Goal: Navigation & Orientation: Find specific page/section

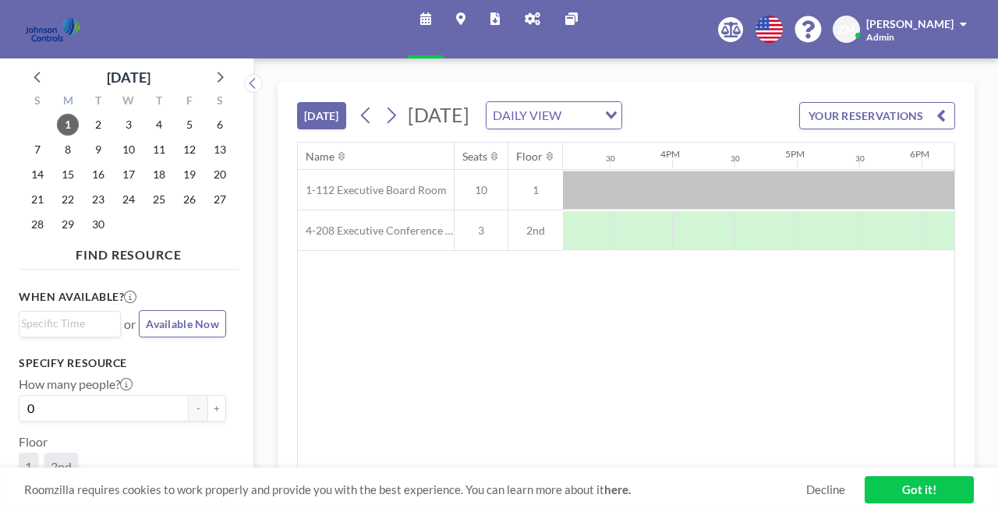
scroll to position [0, 1888]
click at [695, 171] on div at bounding box center [858, 190] width 1123 height 39
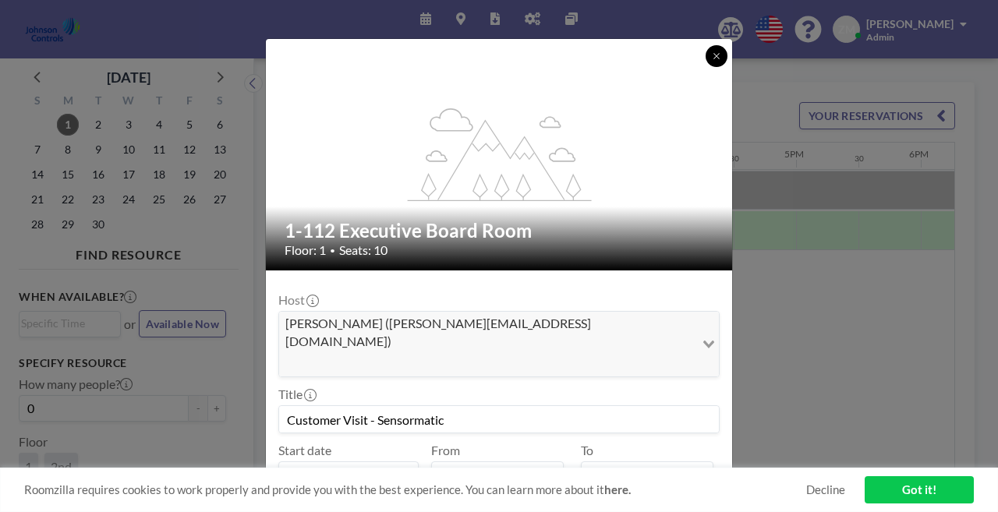
click at [712, 55] on icon at bounding box center [716, 55] width 9 height 9
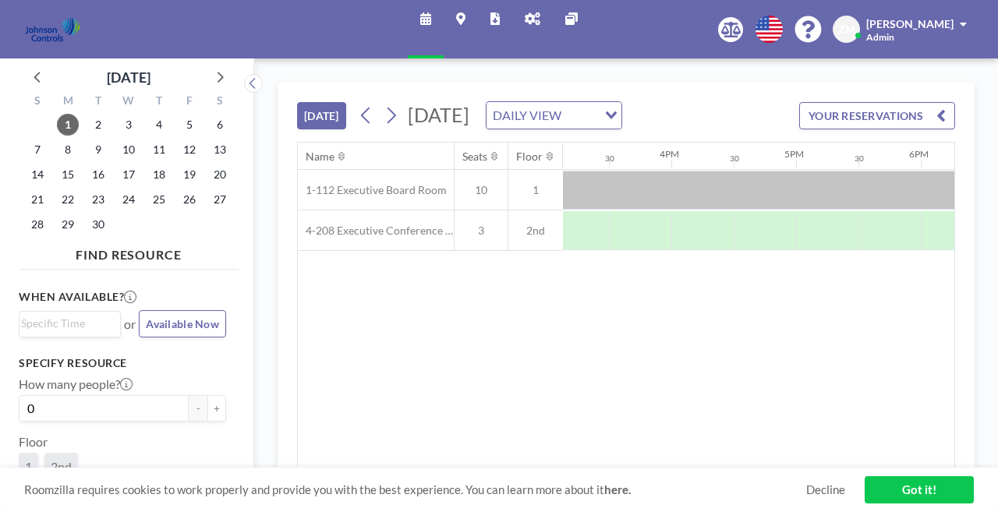
click at [497, 19] on icon at bounding box center [494, 18] width 9 height 12
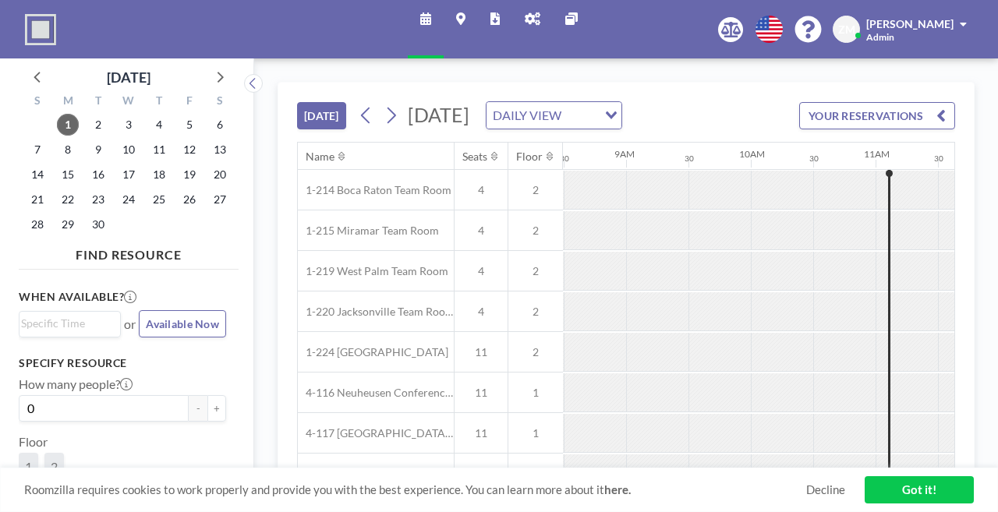
scroll to position [0, 1064]
click at [494, 17] on icon at bounding box center [494, 18] width 9 height 12
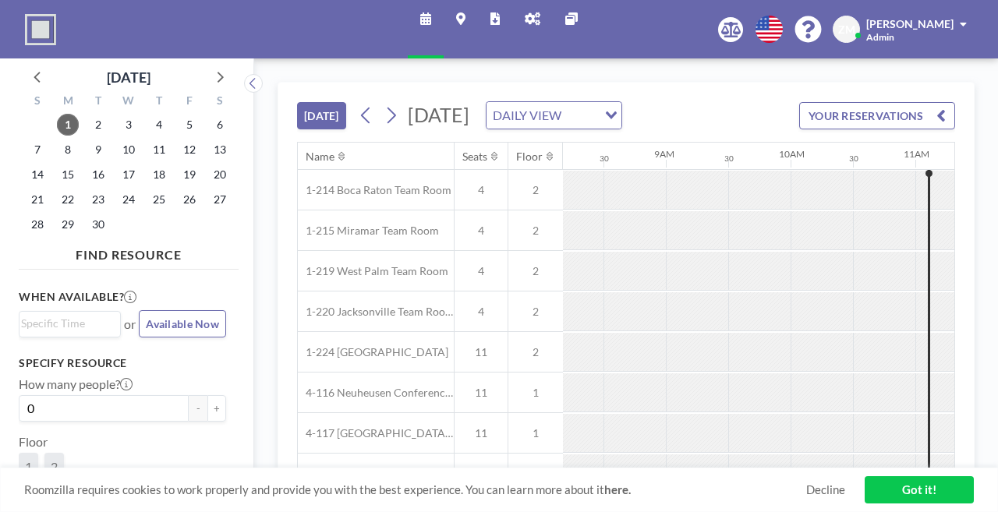
scroll to position [0, 1064]
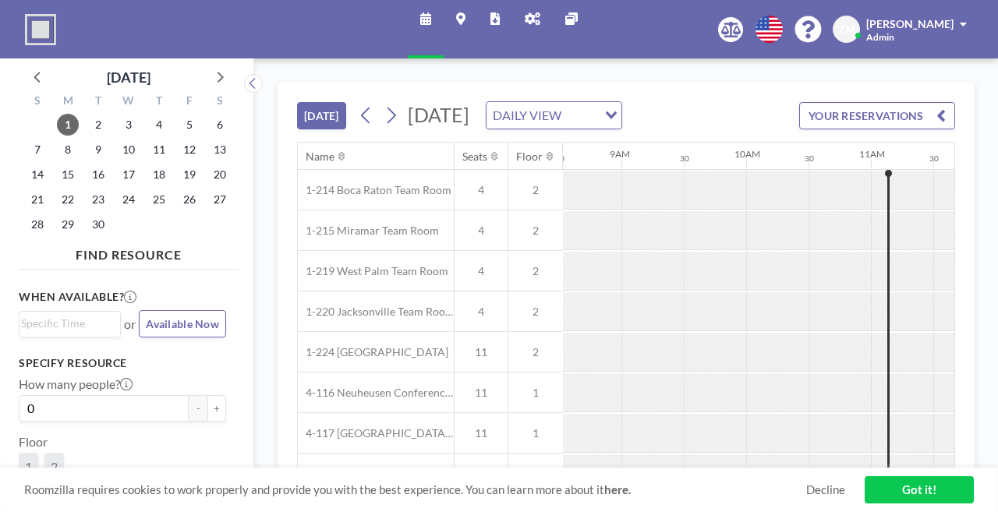
click at [531, 19] on icon at bounding box center [533, 18] width 16 height 12
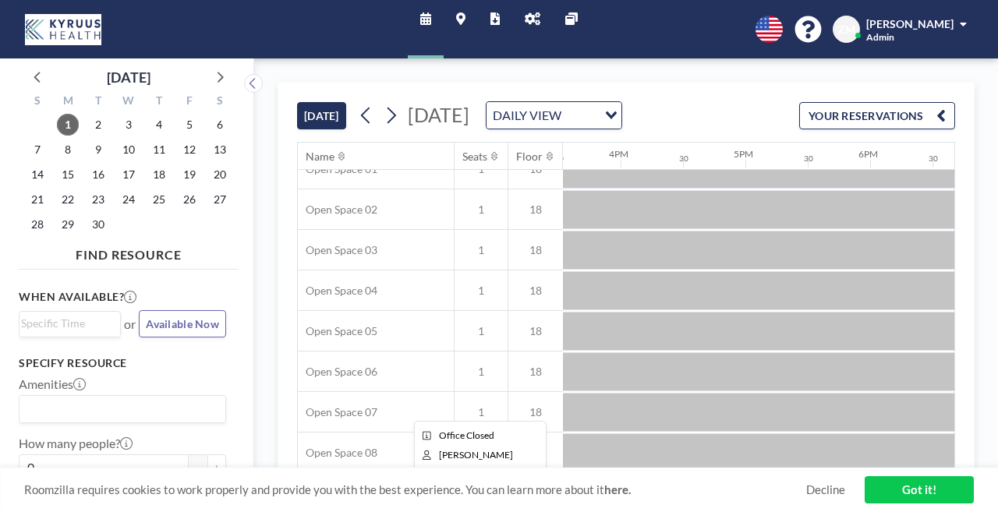
scroll to position [0, 1938]
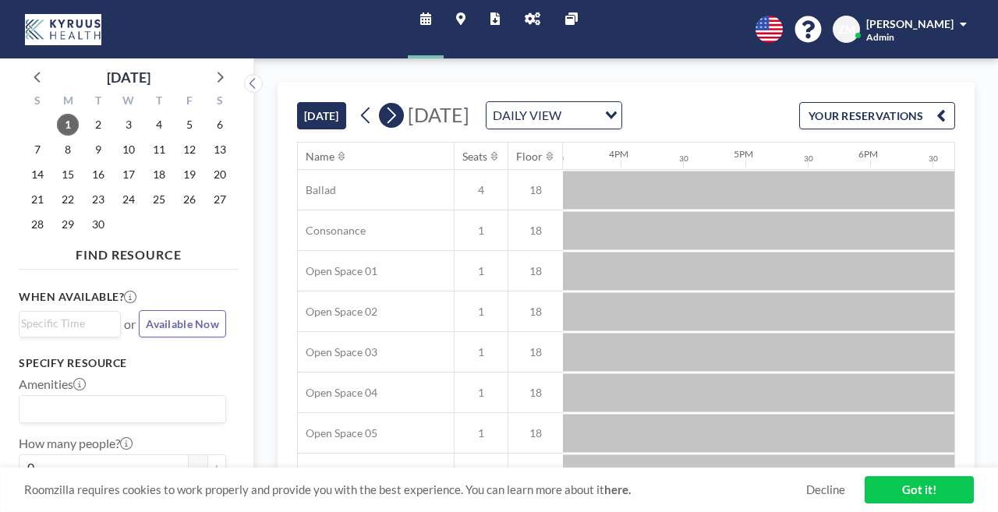
click at [387, 108] on icon at bounding box center [391, 116] width 9 height 16
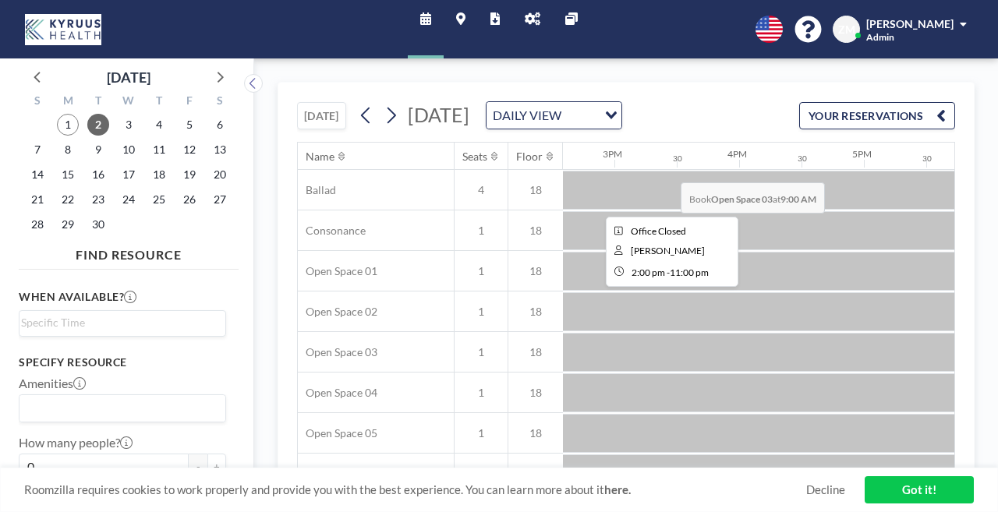
scroll to position [0, 1824]
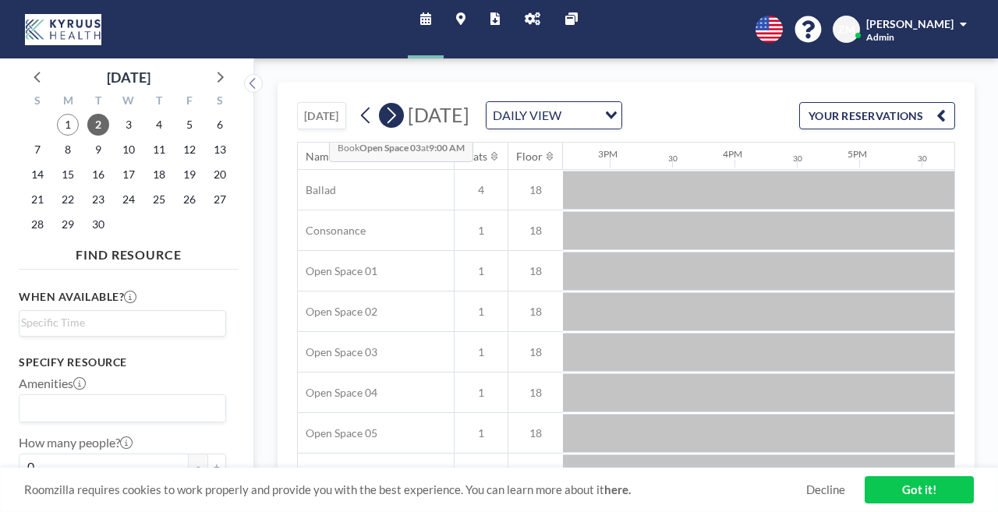
click at [387, 108] on icon at bounding box center [391, 116] width 9 height 16
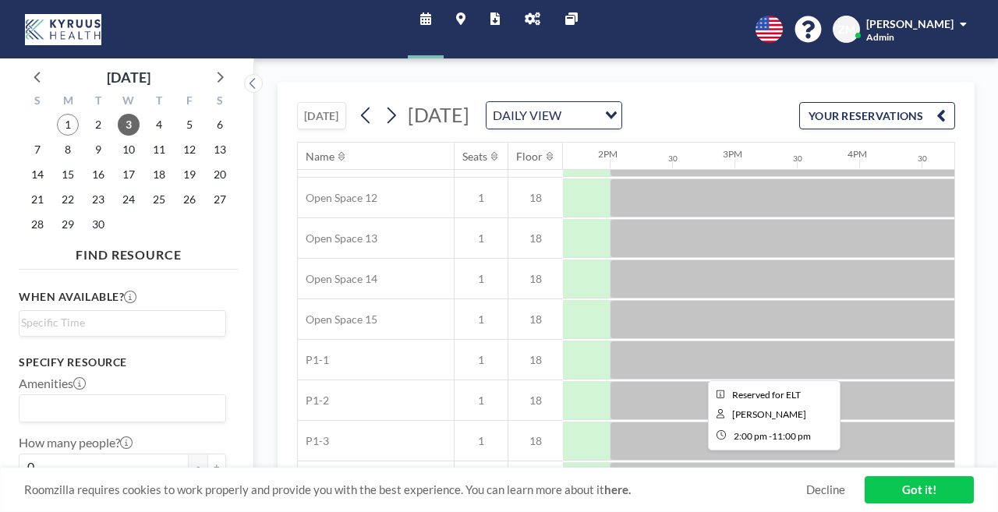
scroll to position [603, 1700]
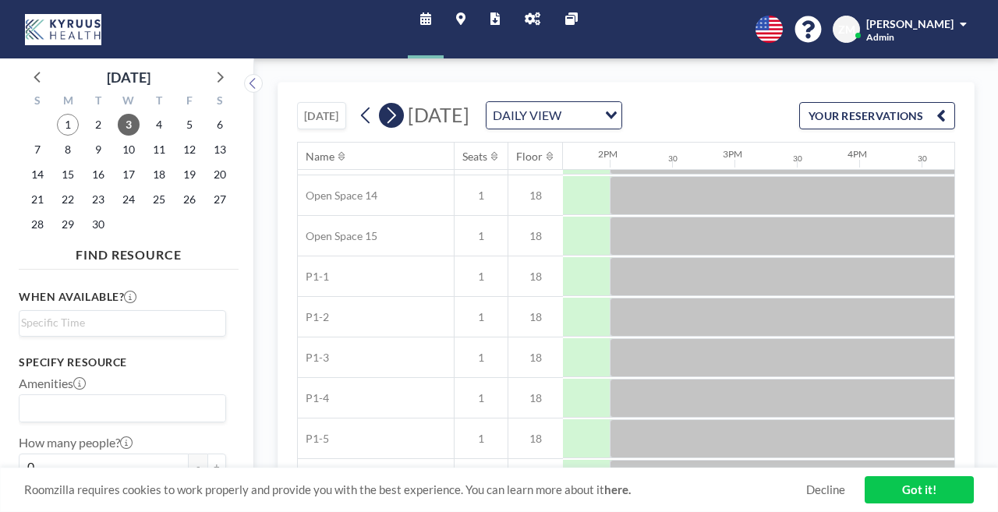
click at [379, 103] on button at bounding box center [391, 115] width 25 height 25
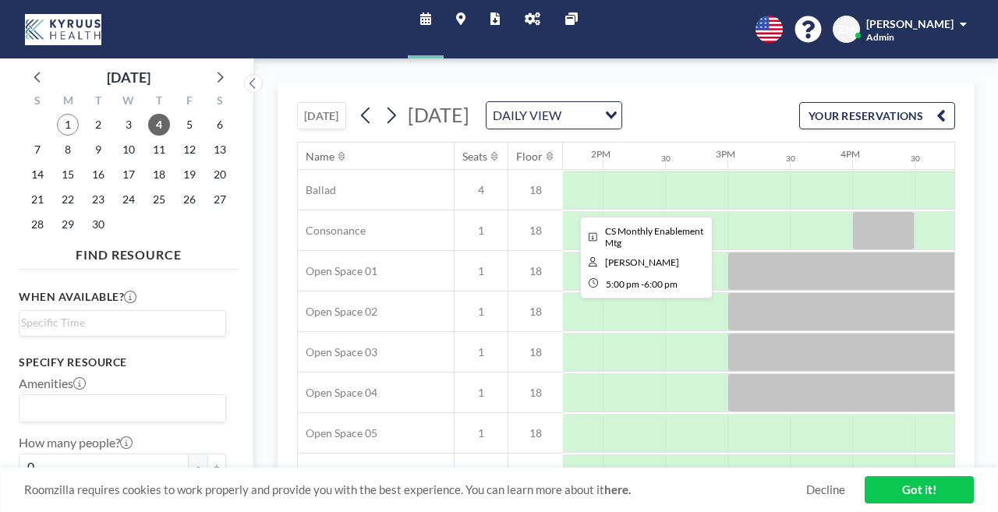
scroll to position [0, 1700]
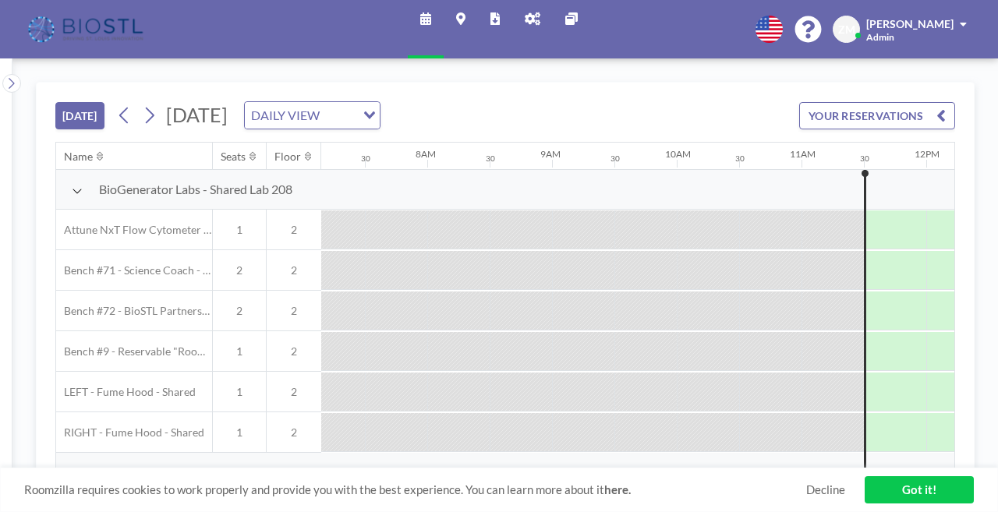
scroll to position [0, 1115]
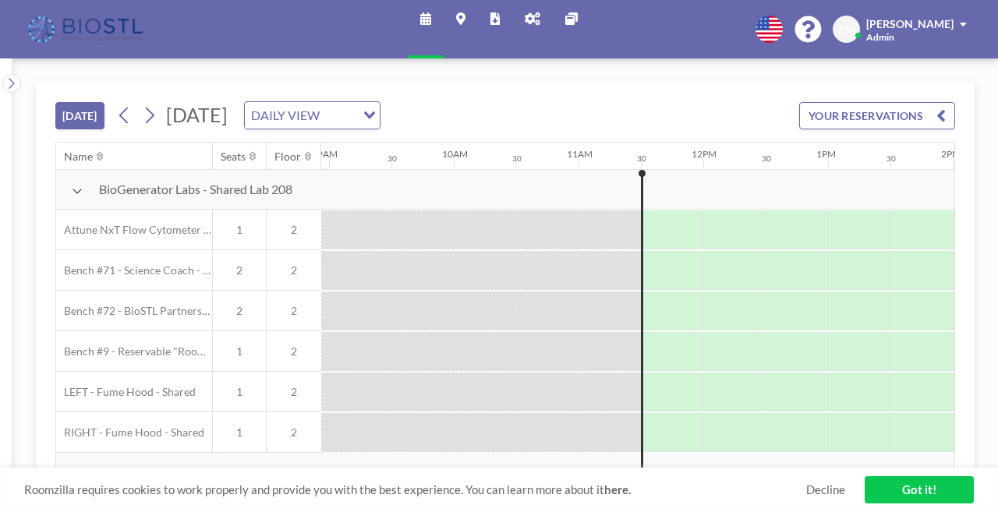
click at [527, 13] on icon at bounding box center [533, 18] width 16 height 12
